Goal: Navigation & Orientation: Find specific page/section

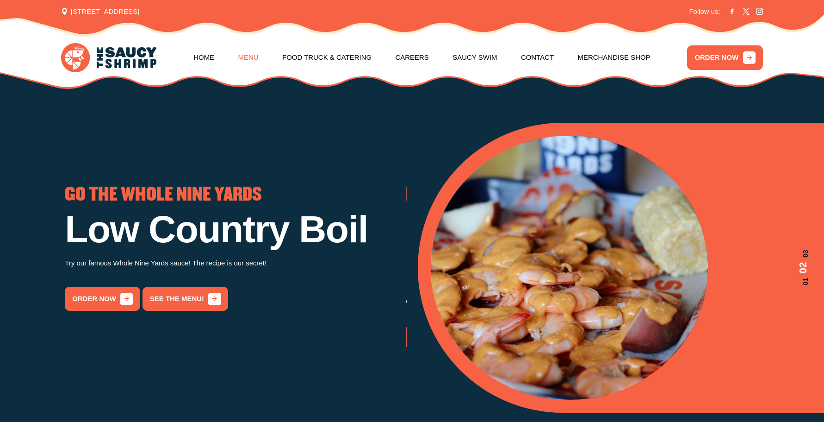
click at [246, 59] on link "Menu" at bounding box center [248, 57] width 20 height 37
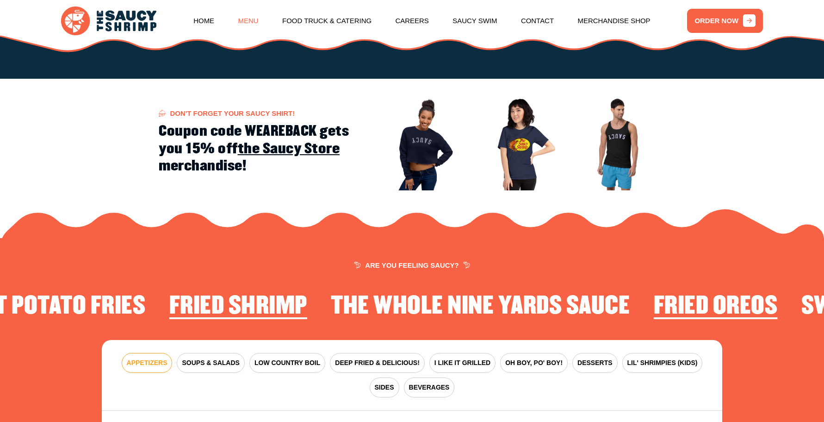
scroll to position [1286, 0]
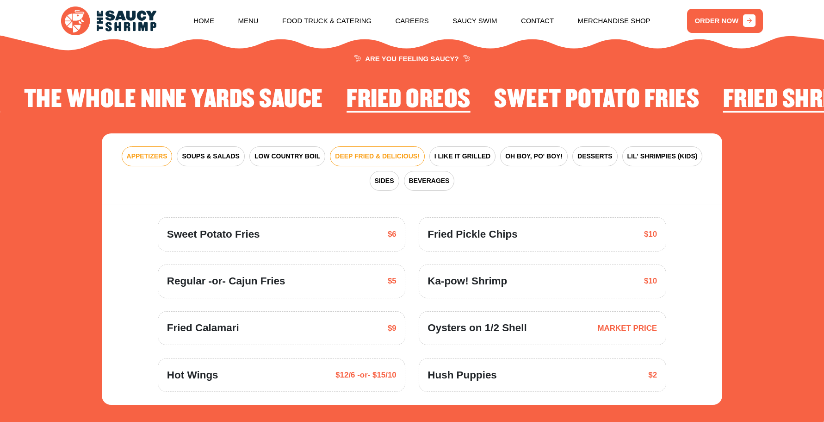
click at [365, 154] on span "DEEP FRIED & DELICIOUS!" at bounding box center [377, 156] width 85 height 10
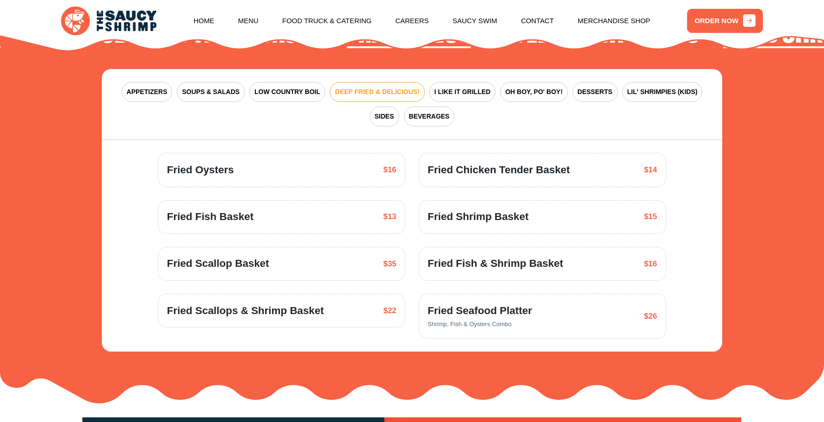
scroll to position [1358, 0]
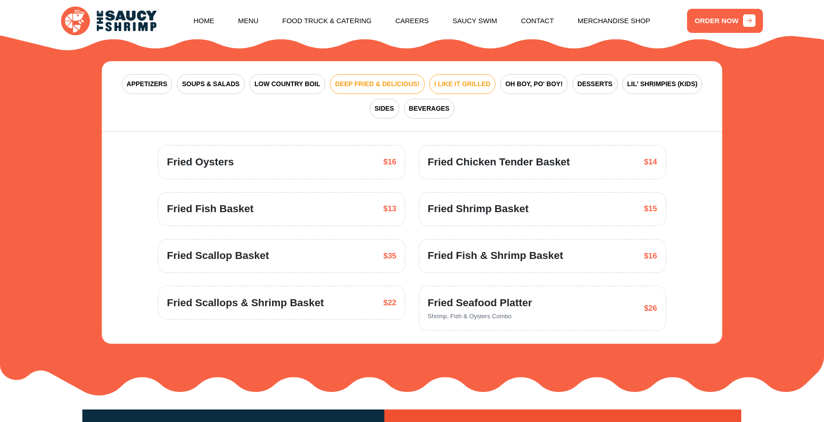
click at [462, 82] on span "I LIKE IT GRILLED" at bounding box center [463, 84] width 56 height 10
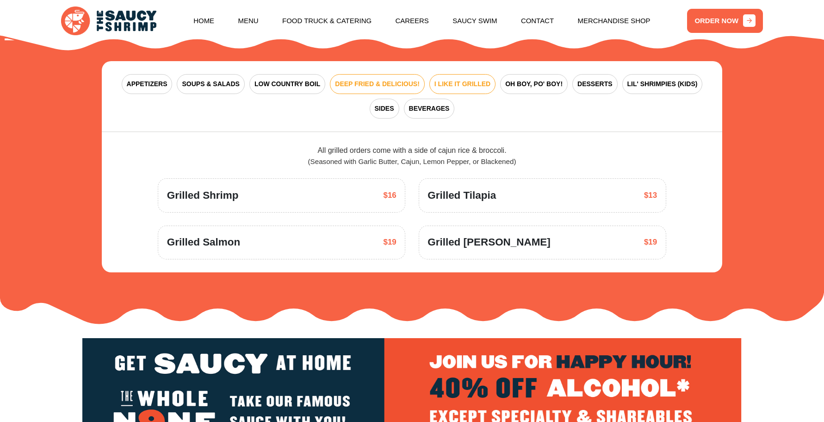
click at [341, 80] on span "DEEP FRIED & DELICIOUS!" at bounding box center [377, 84] width 85 height 10
